Goal: Task Accomplishment & Management: Manage account settings

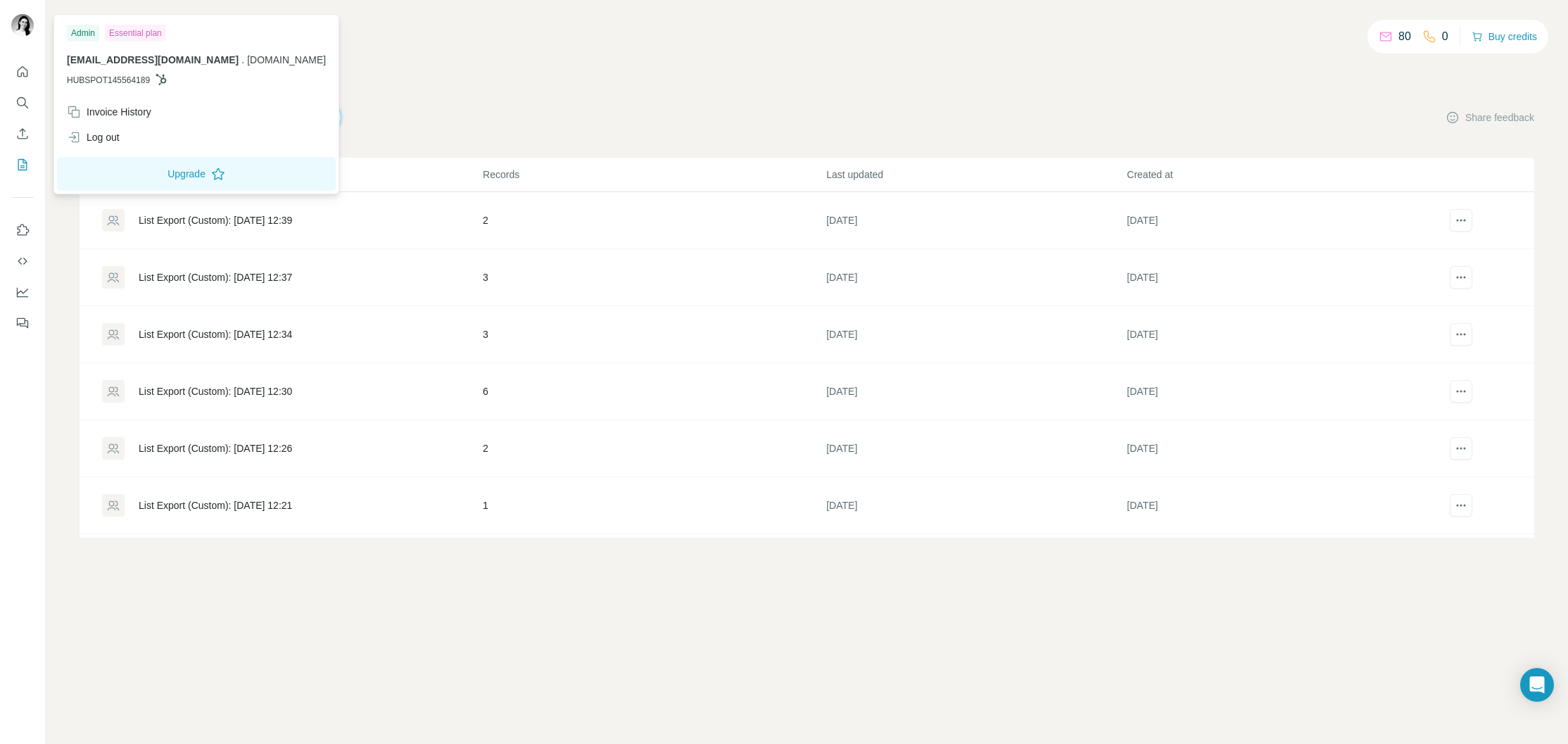
click at [24, 23] on img at bounding box center [22, 25] width 22 height 22
click at [141, 34] on div "Essential plan" at bounding box center [135, 33] width 61 height 17
click at [117, 112] on div "Invoice History" at bounding box center [109, 112] width 84 height 14
click at [113, 112] on div "Invoice History" at bounding box center [109, 112] width 84 height 14
